Goal: Information Seeking & Learning: Learn about a topic

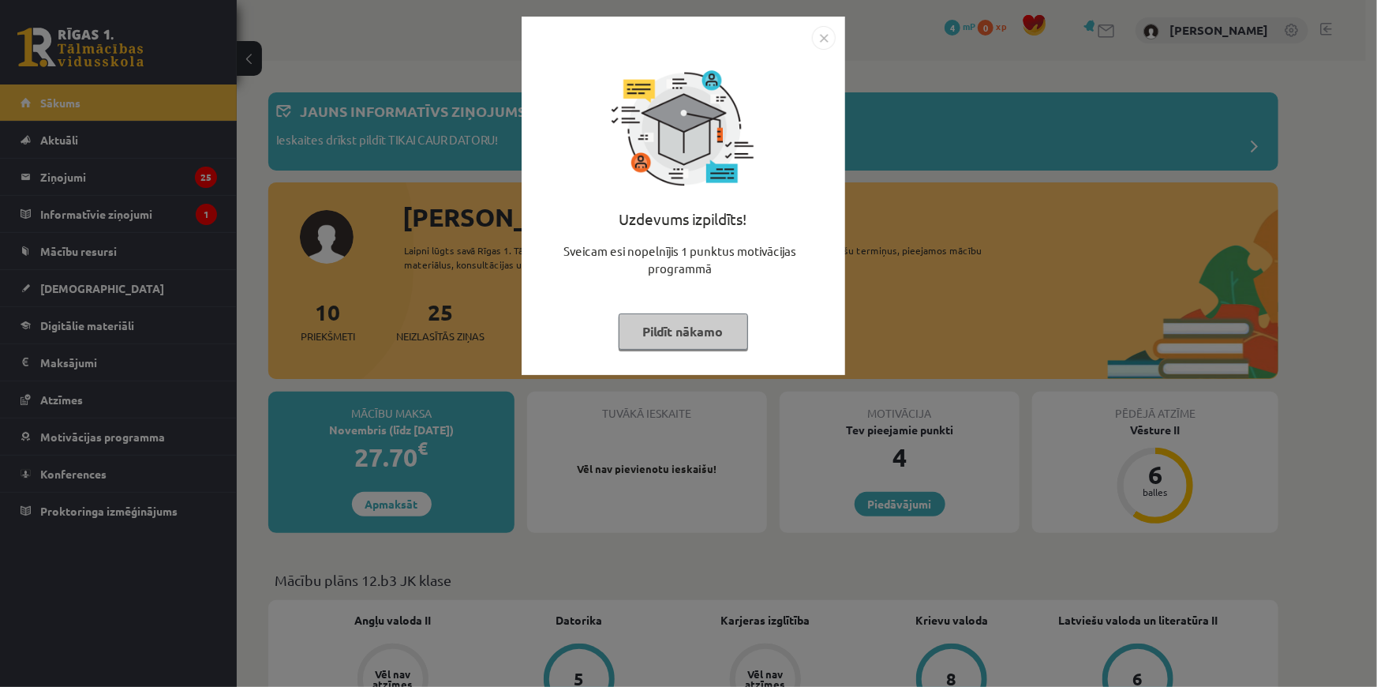
click at [708, 337] on button "Pildīt nākamo" at bounding box center [683, 331] width 129 height 36
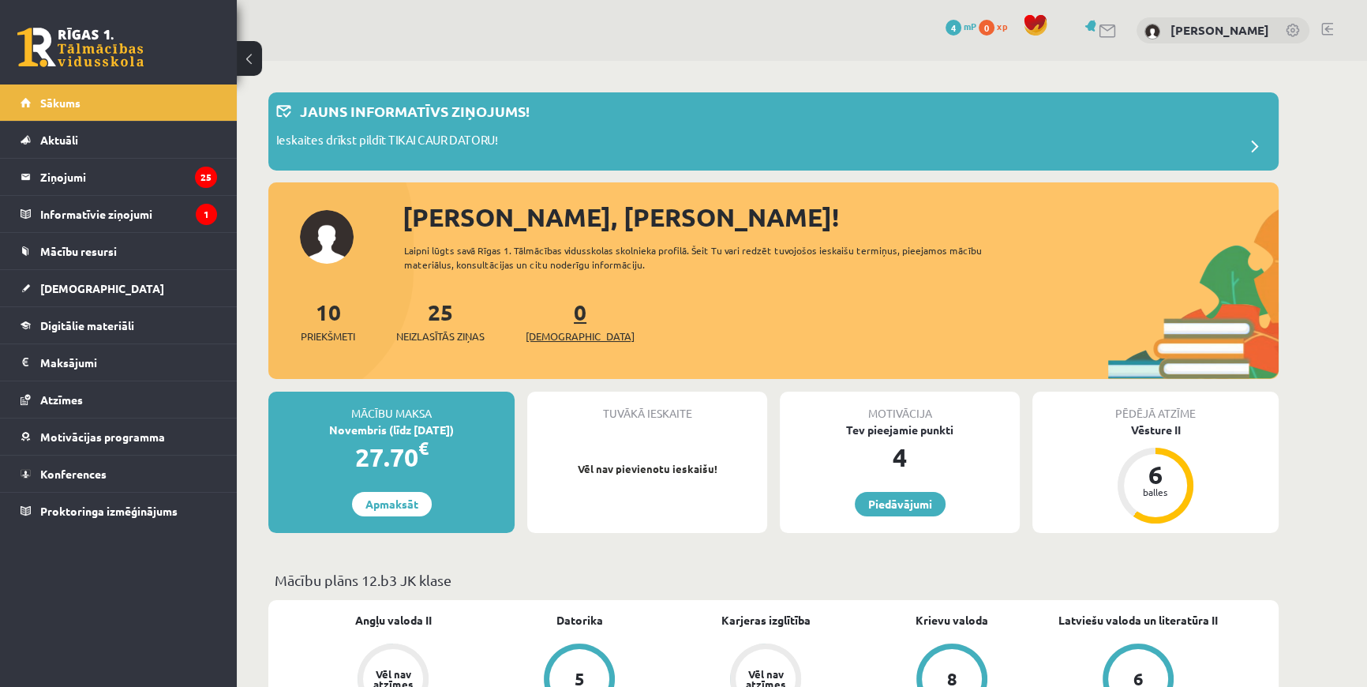
click at [545, 335] on span "[DEMOGRAPHIC_DATA]" at bounding box center [580, 336] width 109 height 16
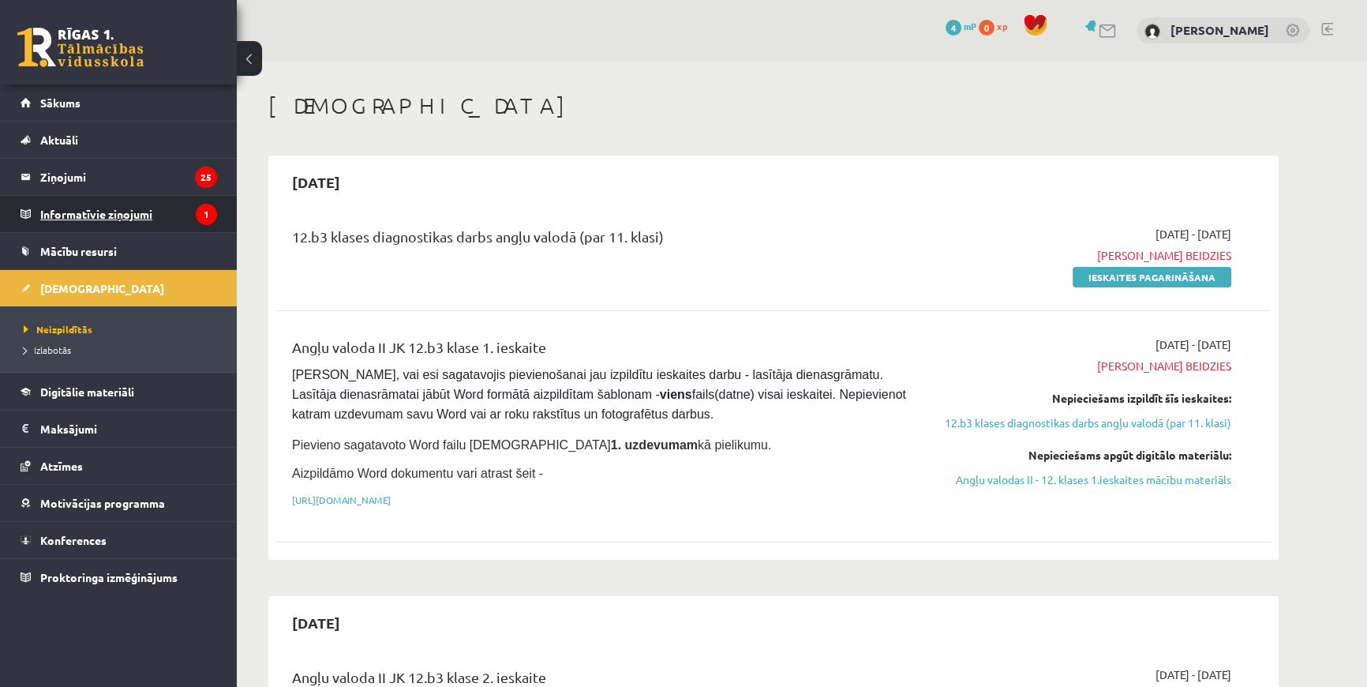
click at [118, 229] on legend "Informatīvie ziņojumi 1" at bounding box center [128, 214] width 177 height 36
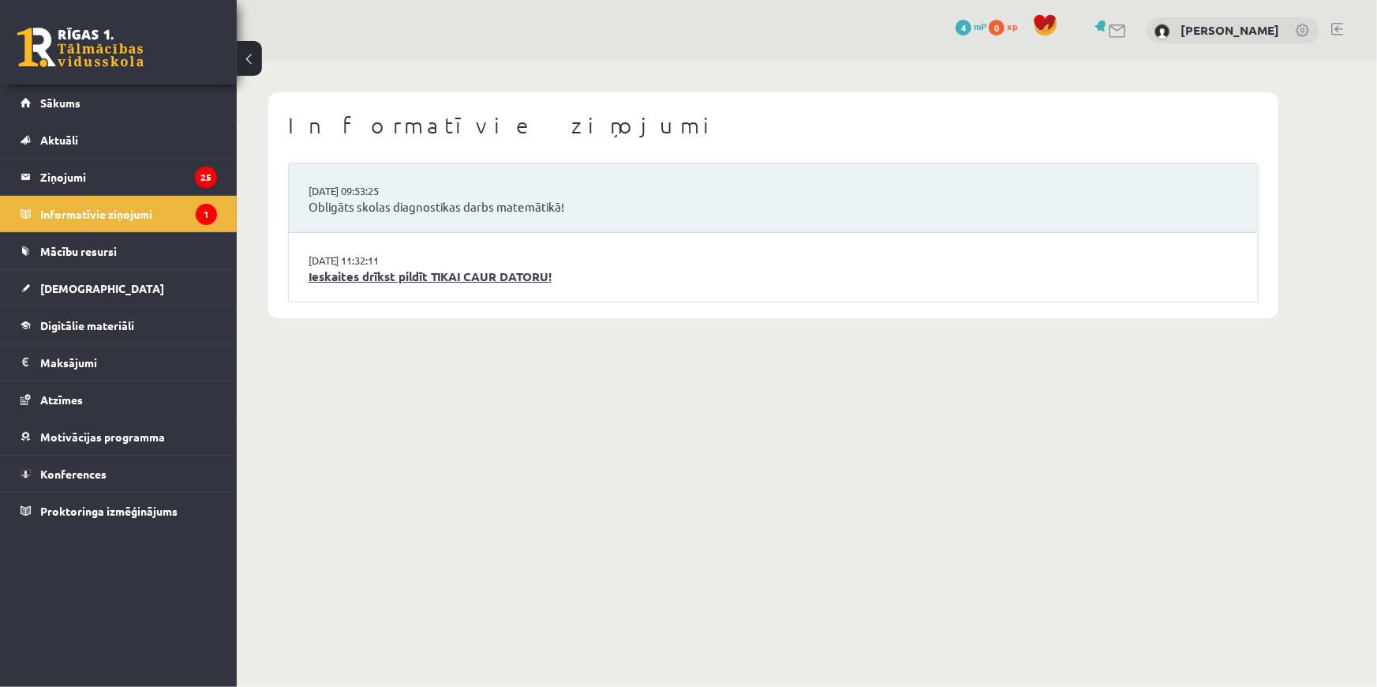
click at [511, 279] on link "Ieskaites drīkst pildīt TIKAI CAUR DATORU!" at bounding box center [774, 277] width 930 height 18
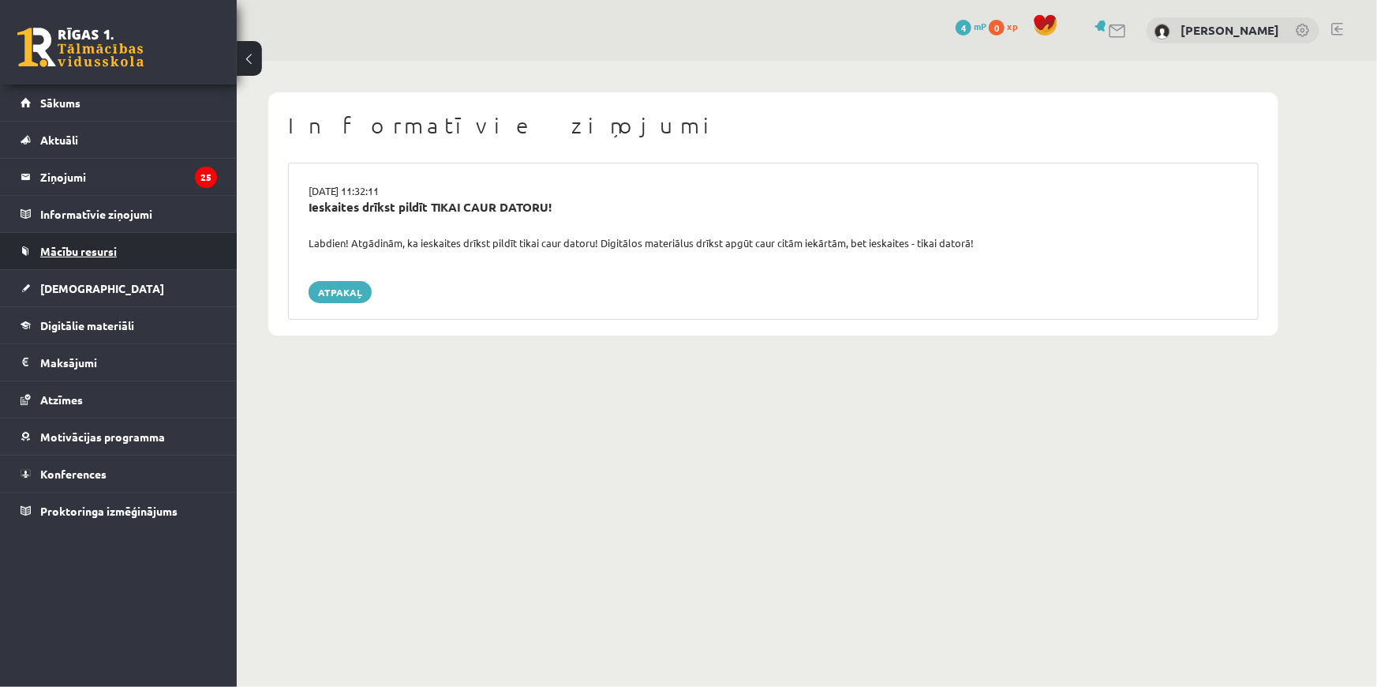
click at [67, 250] on span "Mācību resursi" at bounding box center [78, 251] width 77 height 14
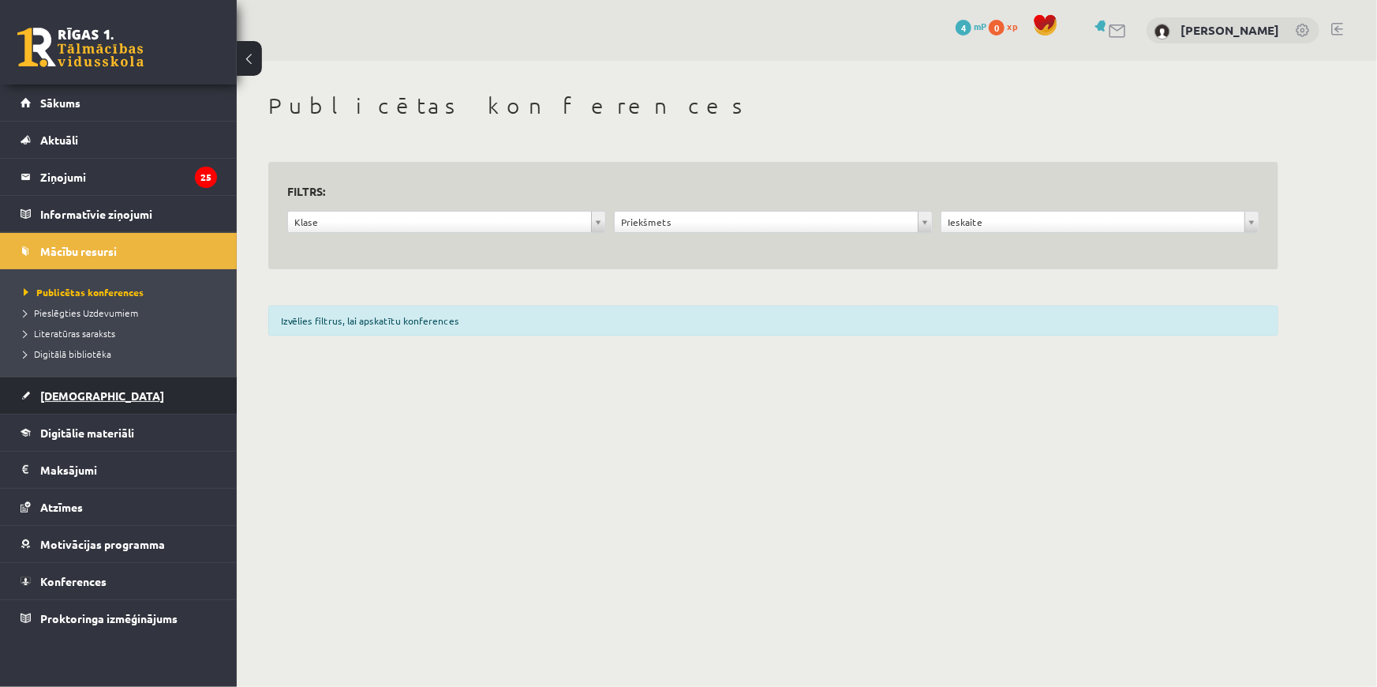
click at [72, 391] on span "[DEMOGRAPHIC_DATA]" at bounding box center [102, 395] width 124 height 14
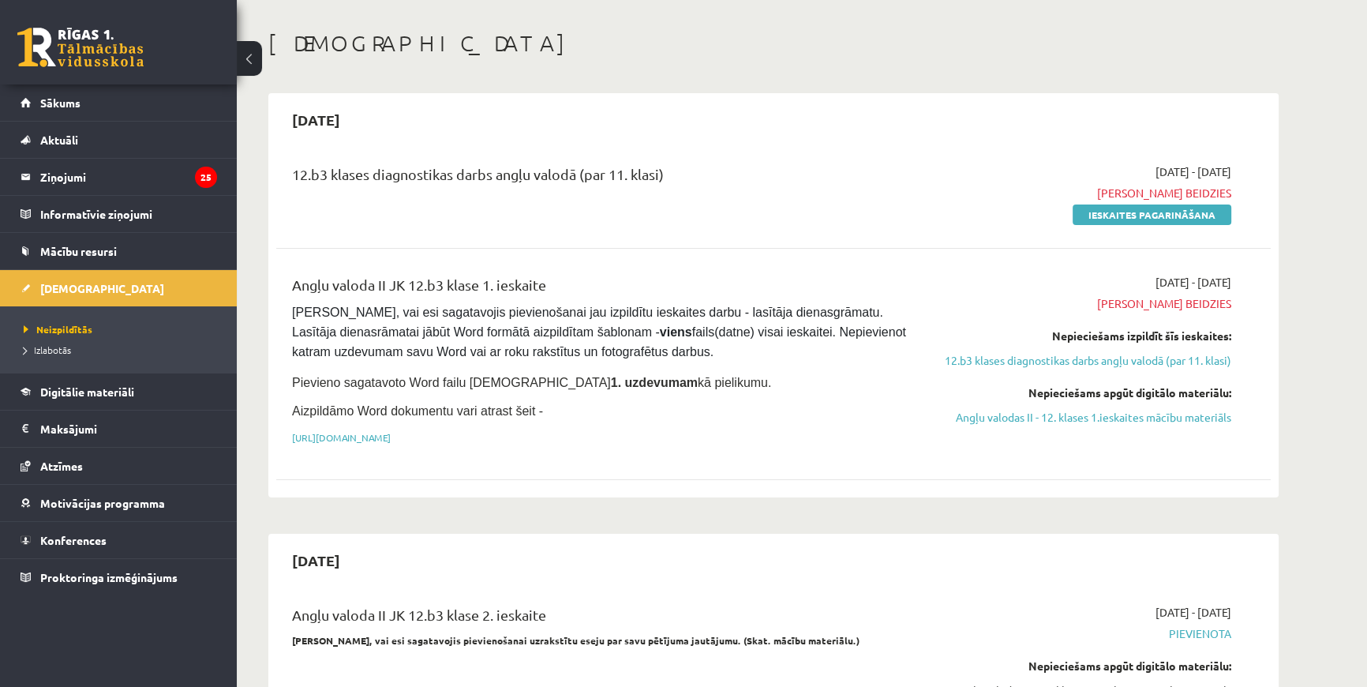
scroll to position [71, 0]
